Goal: Navigation & Orientation: Understand site structure

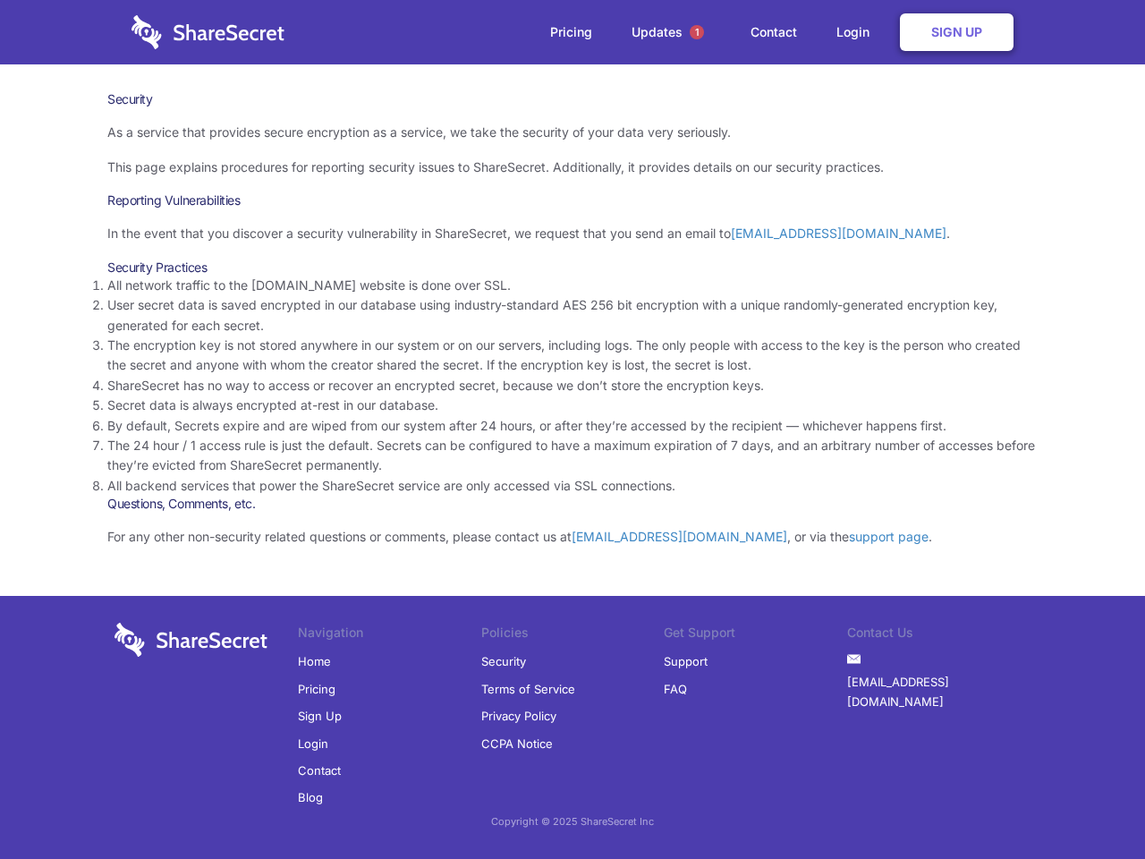
click at [573, 429] on li "By default, Secrets expire and are wiped from our system after 24 hours, or aft…" at bounding box center [572, 426] width 930 height 20
click at [697, 32] on span "1" at bounding box center [697, 32] width 14 height 14
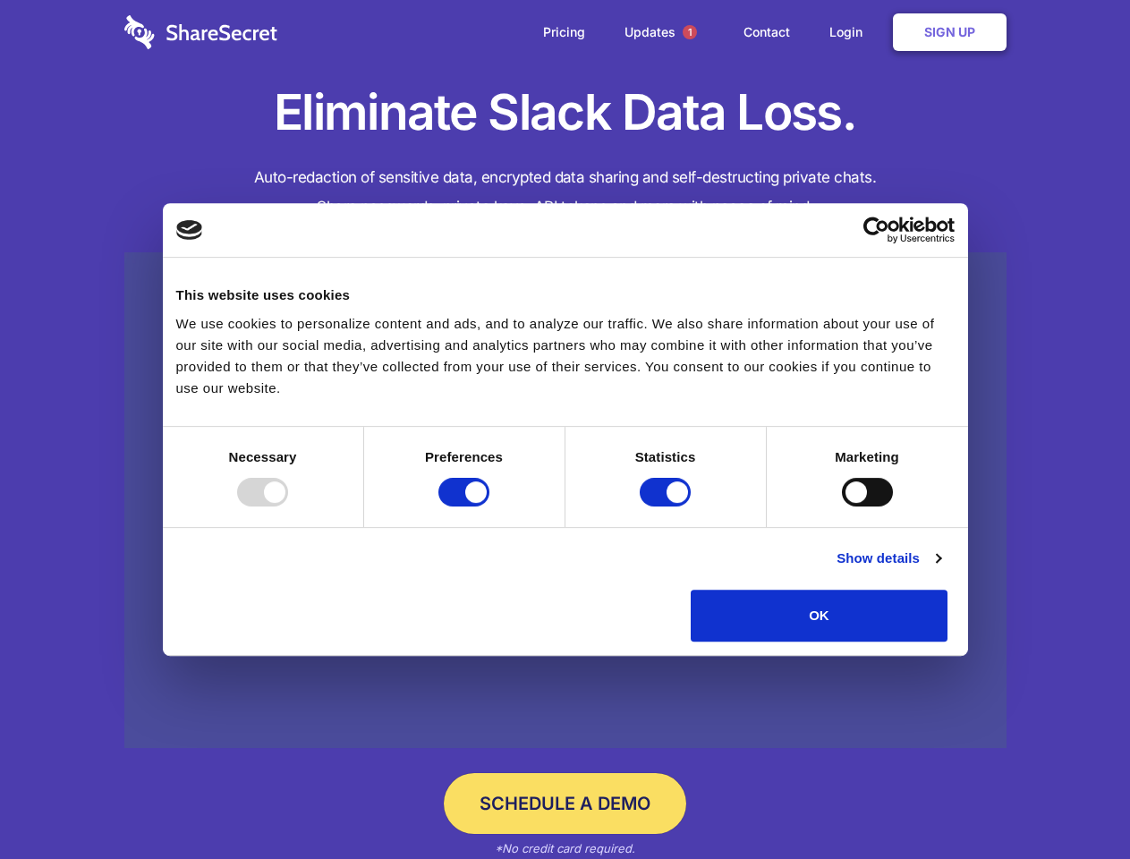
click at [288, 506] on div at bounding box center [262, 492] width 51 height 29
click at [489, 506] on input "Preferences" at bounding box center [463, 492] width 51 height 29
checkbox input "false"
click at [667, 506] on input "Statistics" at bounding box center [665, 492] width 51 height 29
checkbox input "false"
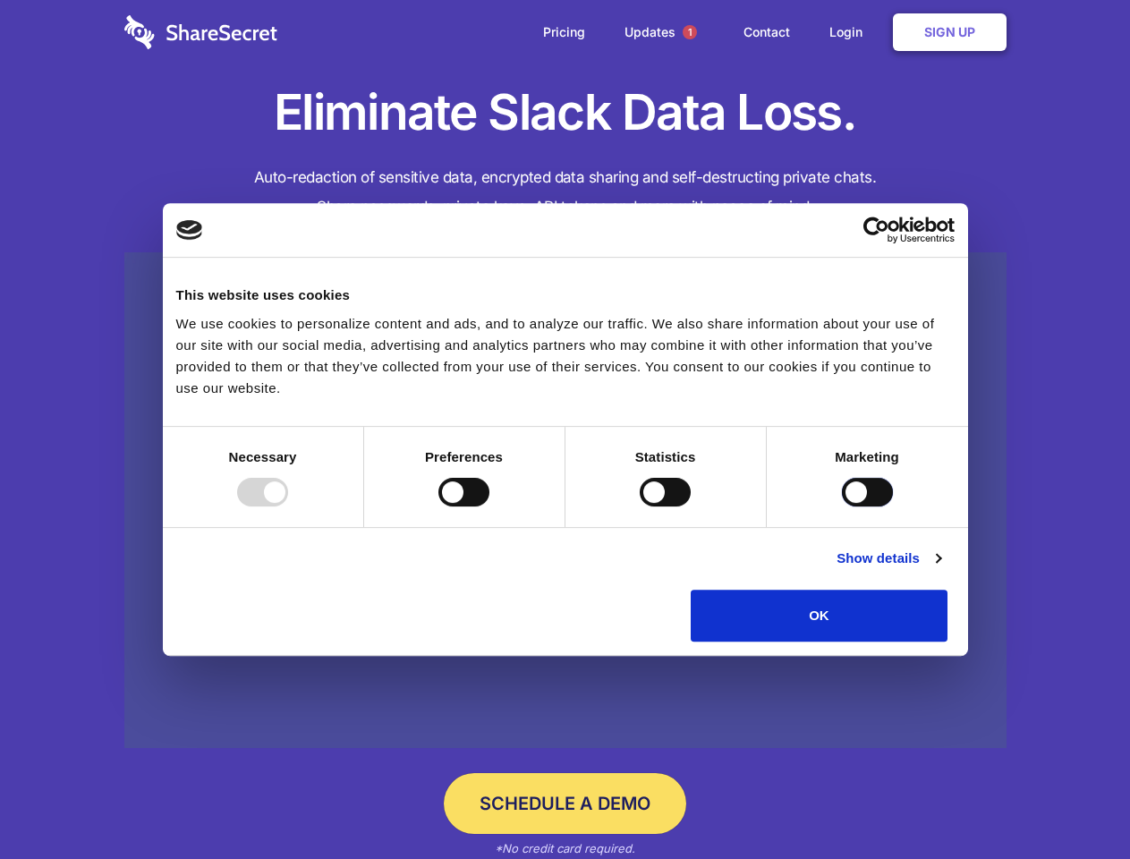
click at [842, 506] on input "Marketing" at bounding box center [867, 492] width 51 height 29
checkbox input "true"
click at [940, 569] on link "Show details" at bounding box center [888, 558] width 104 height 21
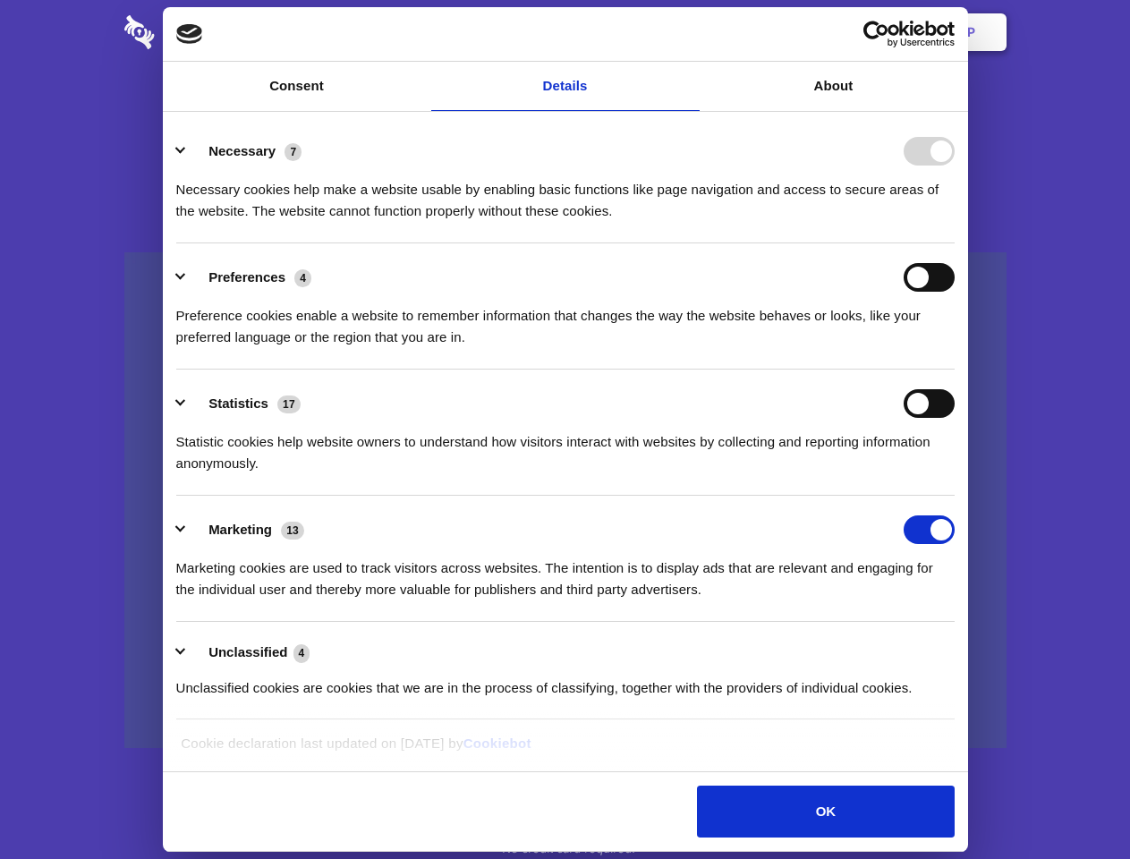
click at [955, 243] on li "Necessary 7 Necessary cookies help make a website usable by enabling basic func…" at bounding box center [565, 180] width 778 height 126
click at [689, 32] on span "1" at bounding box center [690, 32] width 14 height 14
